Goal: Navigation & Orientation: Understand site structure

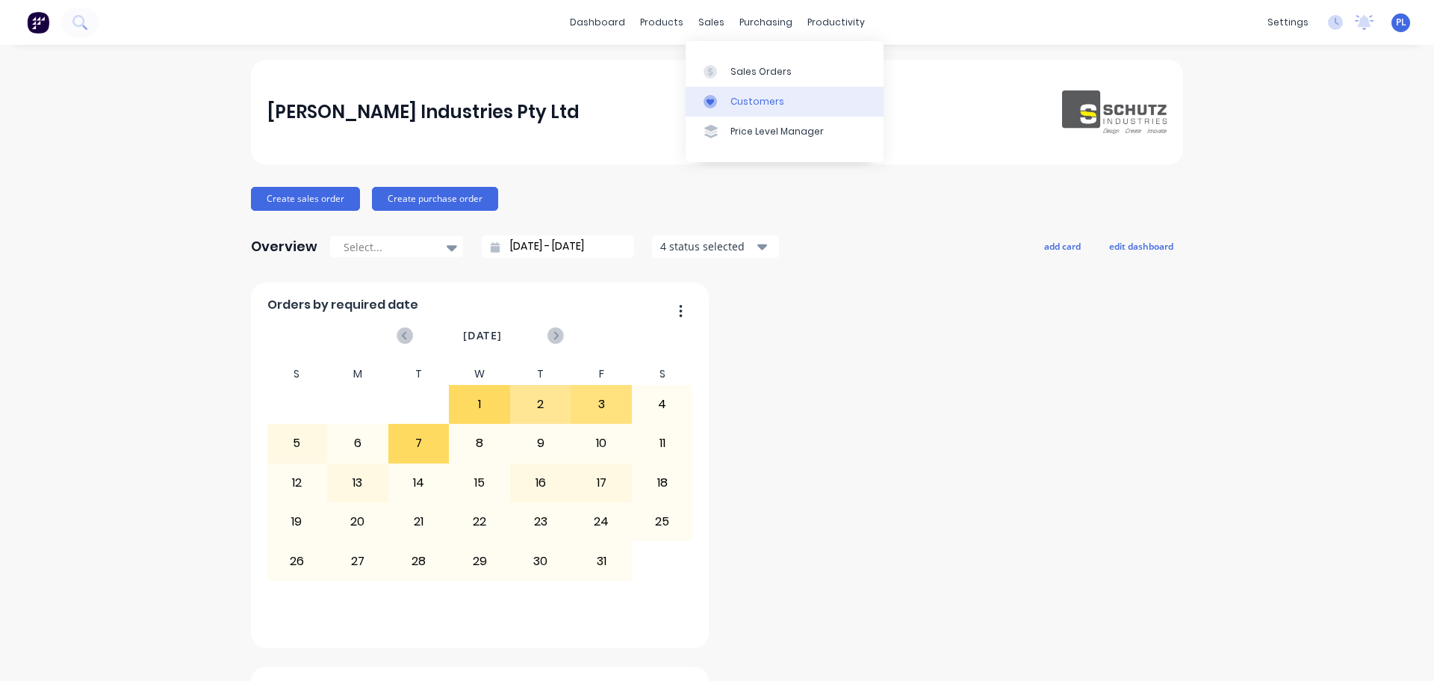
click at [727, 106] on link "Customers" at bounding box center [785, 102] width 198 height 30
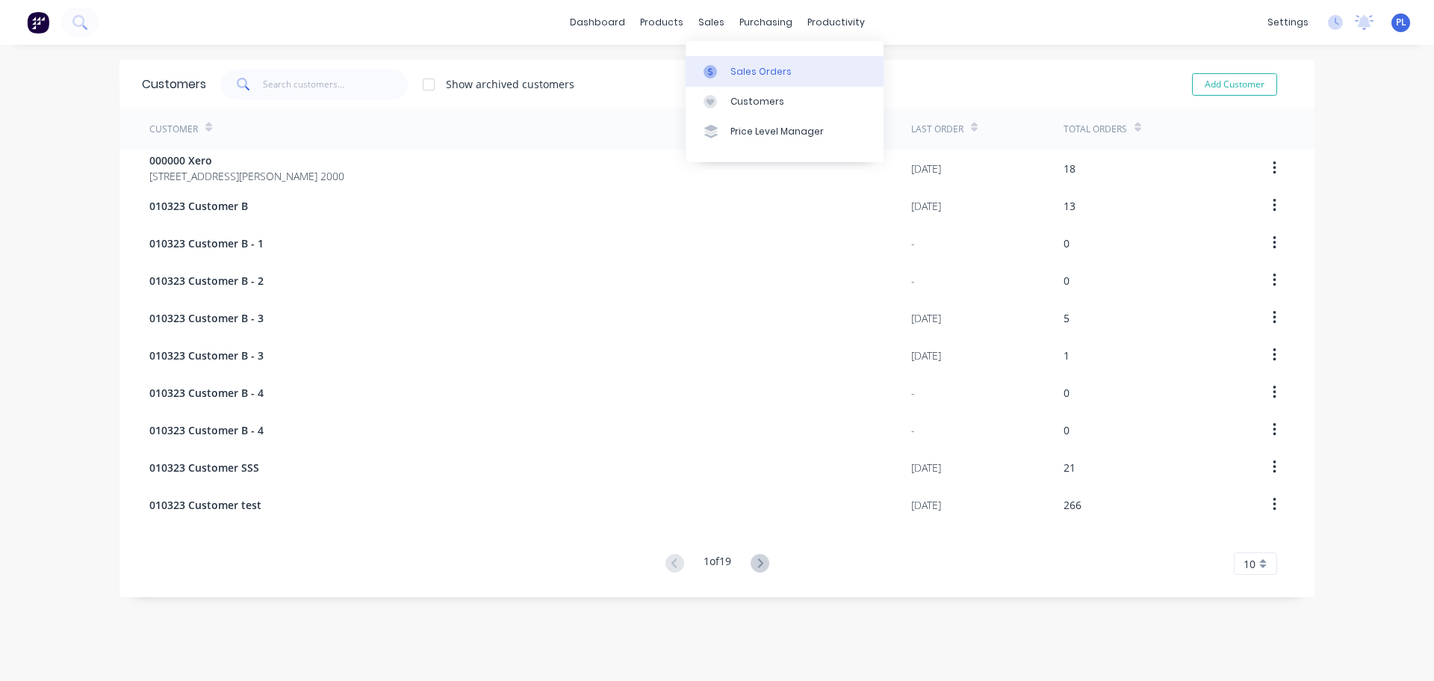
click at [742, 61] on link "Sales Orders" at bounding box center [785, 71] width 198 height 30
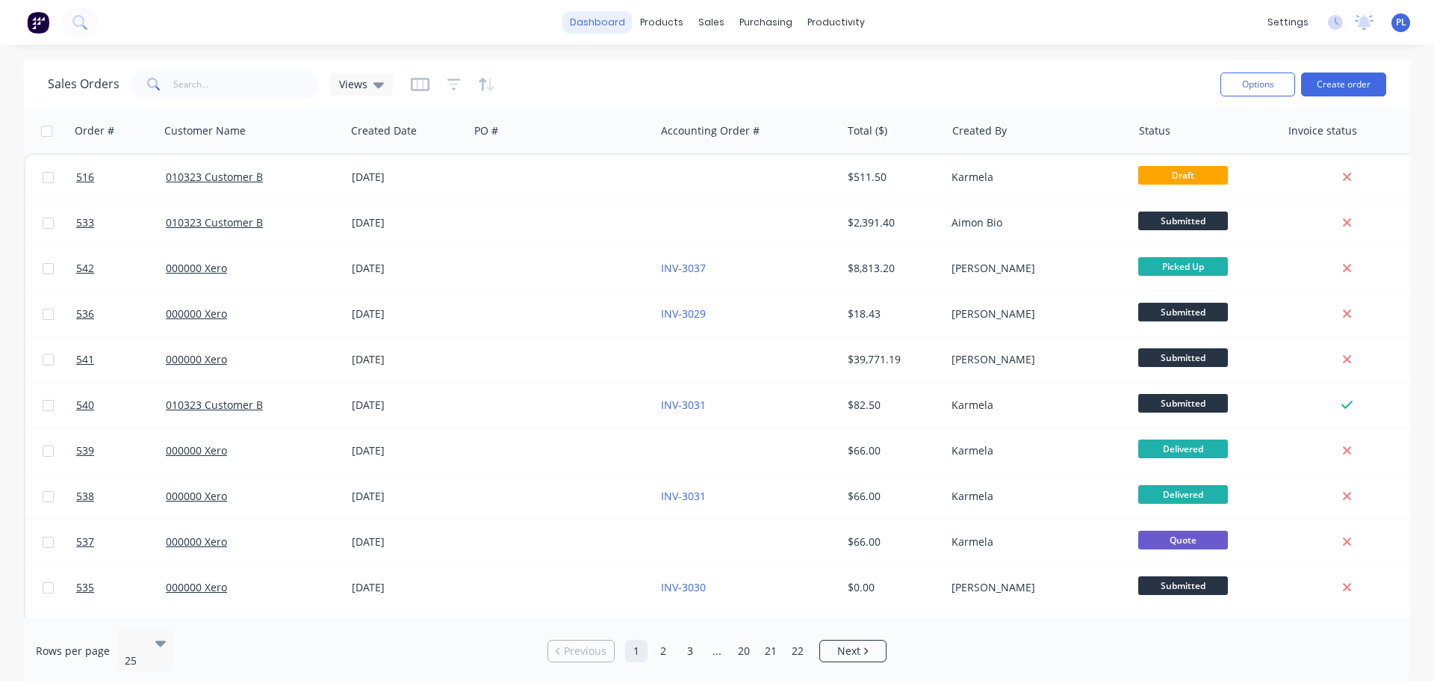
click at [601, 24] on link "dashboard" at bounding box center [598, 22] width 70 height 22
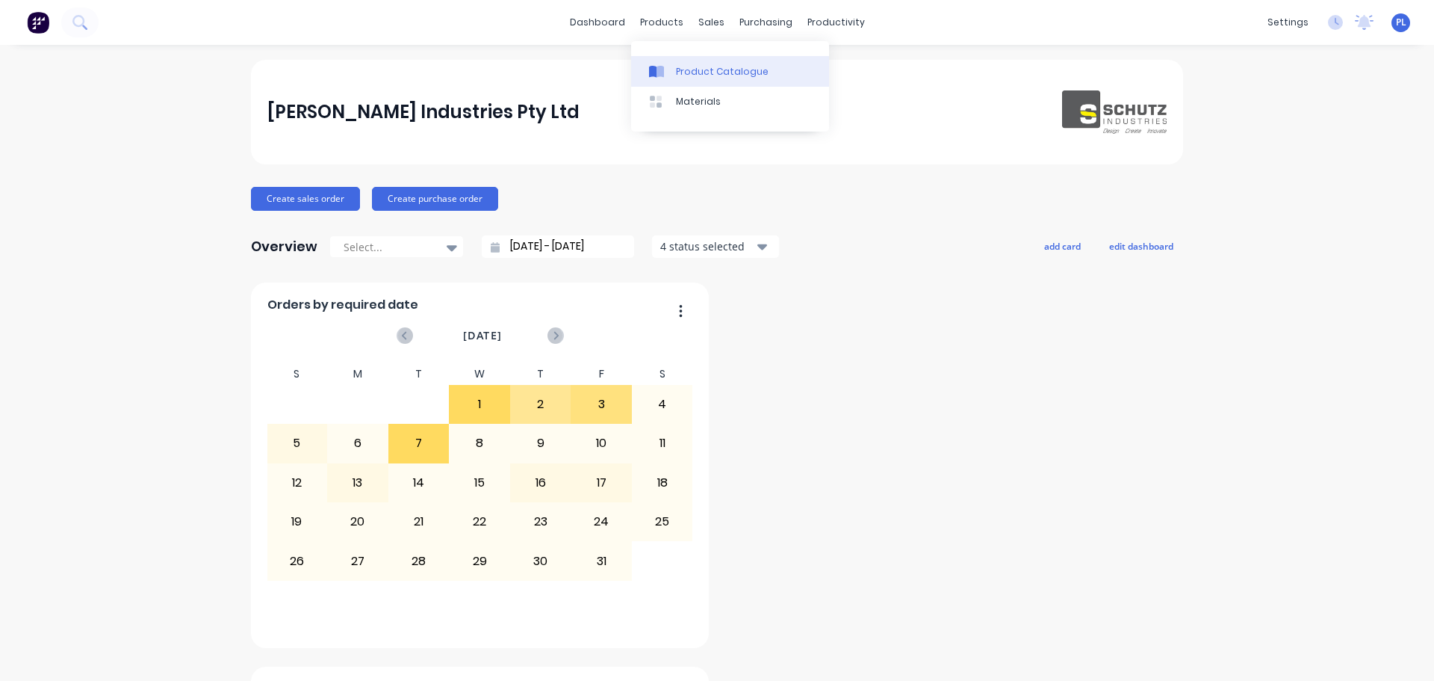
click at [698, 78] on link "Product Catalogue" at bounding box center [730, 71] width 198 height 30
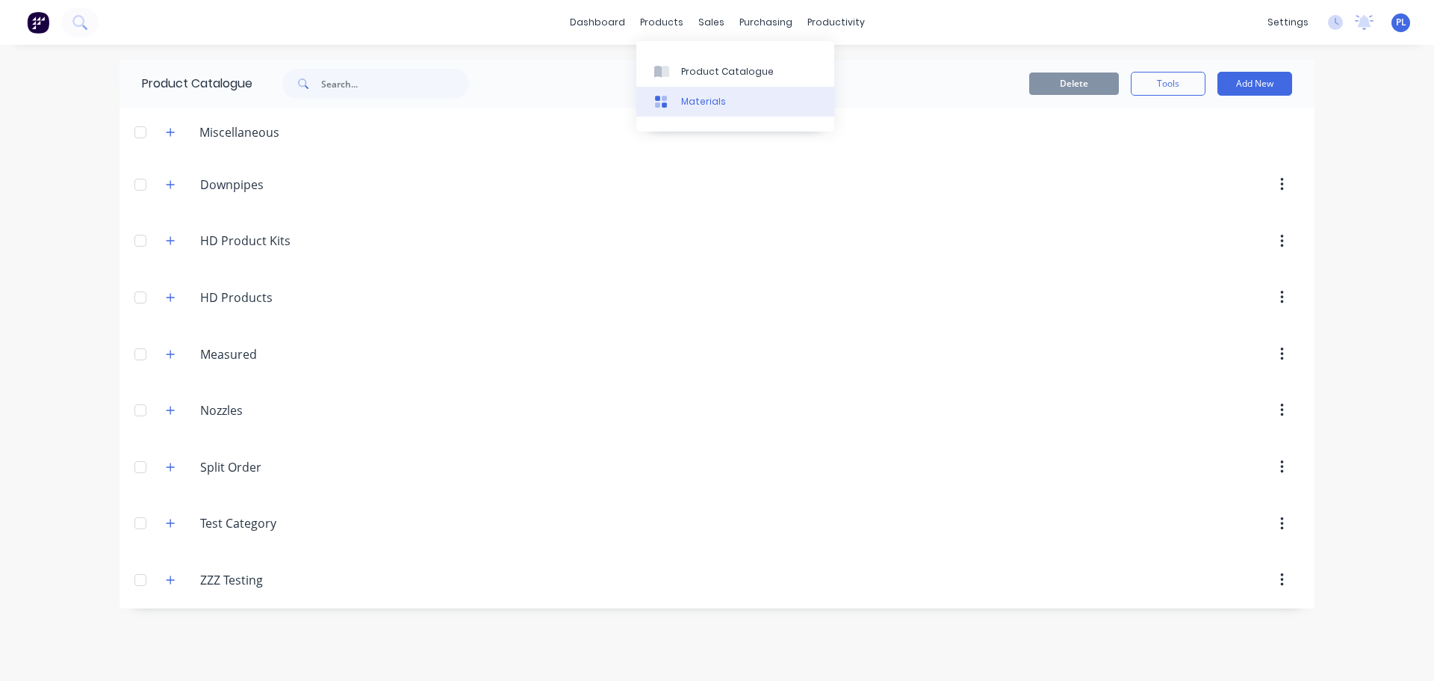
click at [702, 91] on link "Materials" at bounding box center [735, 102] width 198 height 30
